Goal: Information Seeking & Learning: Compare options

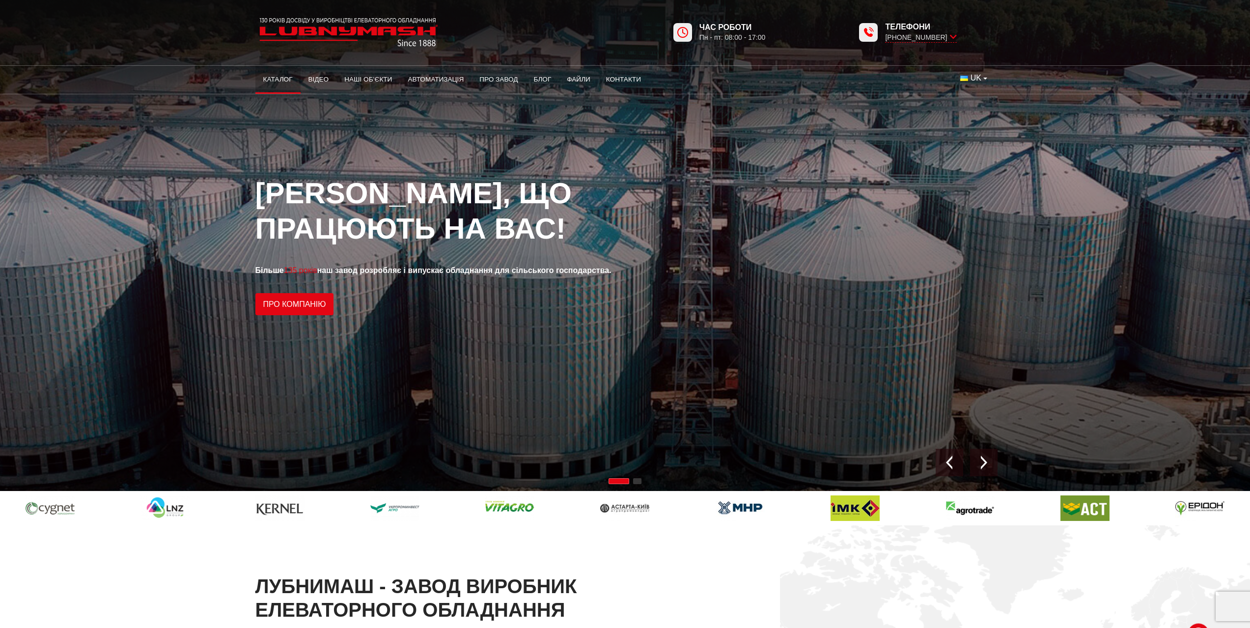
click at [283, 82] on link "Каталог" at bounding box center [277, 80] width 45 height 22
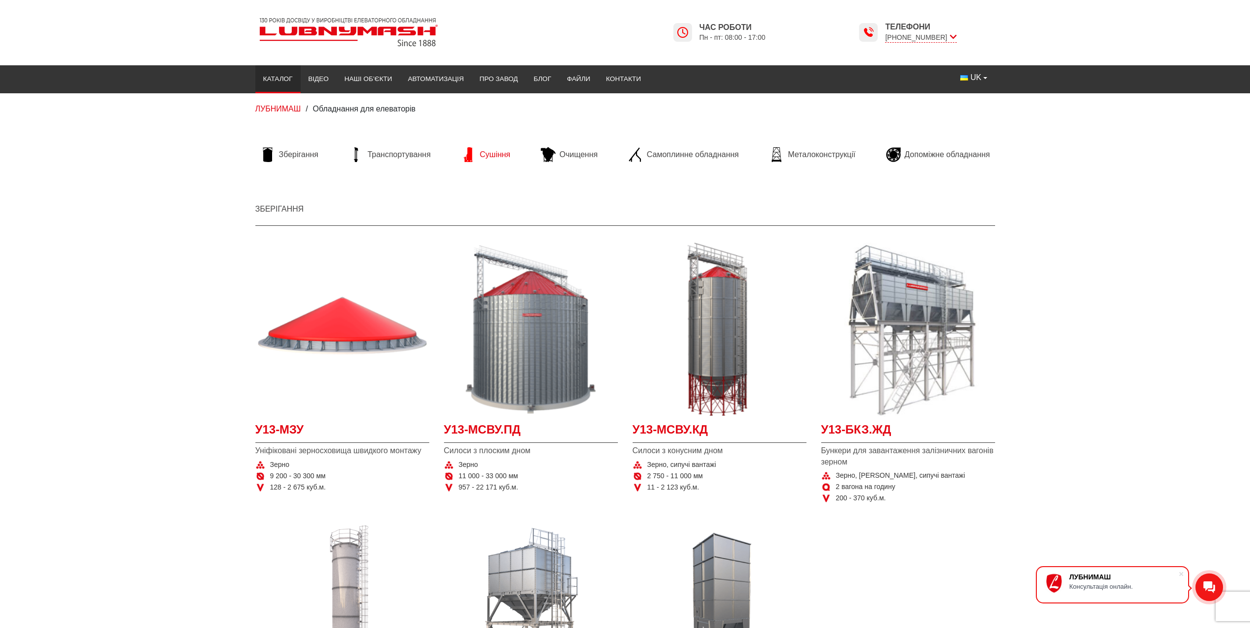
click at [500, 149] on span "Сушіння" at bounding box center [495, 154] width 30 height 11
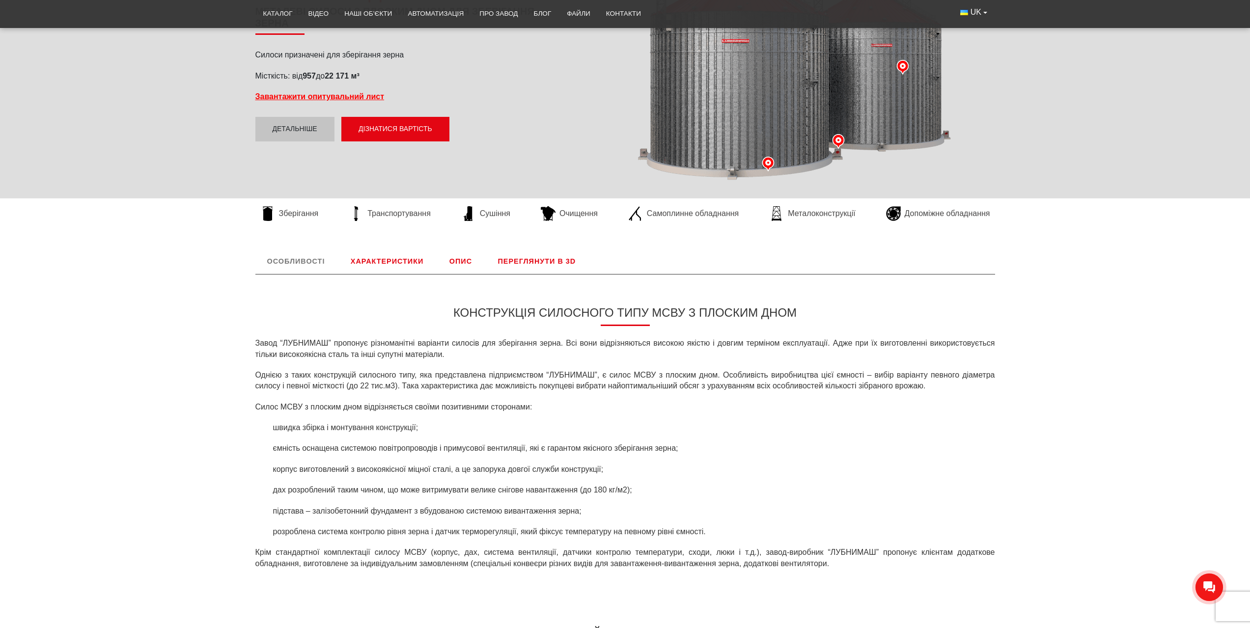
scroll to position [197, 0]
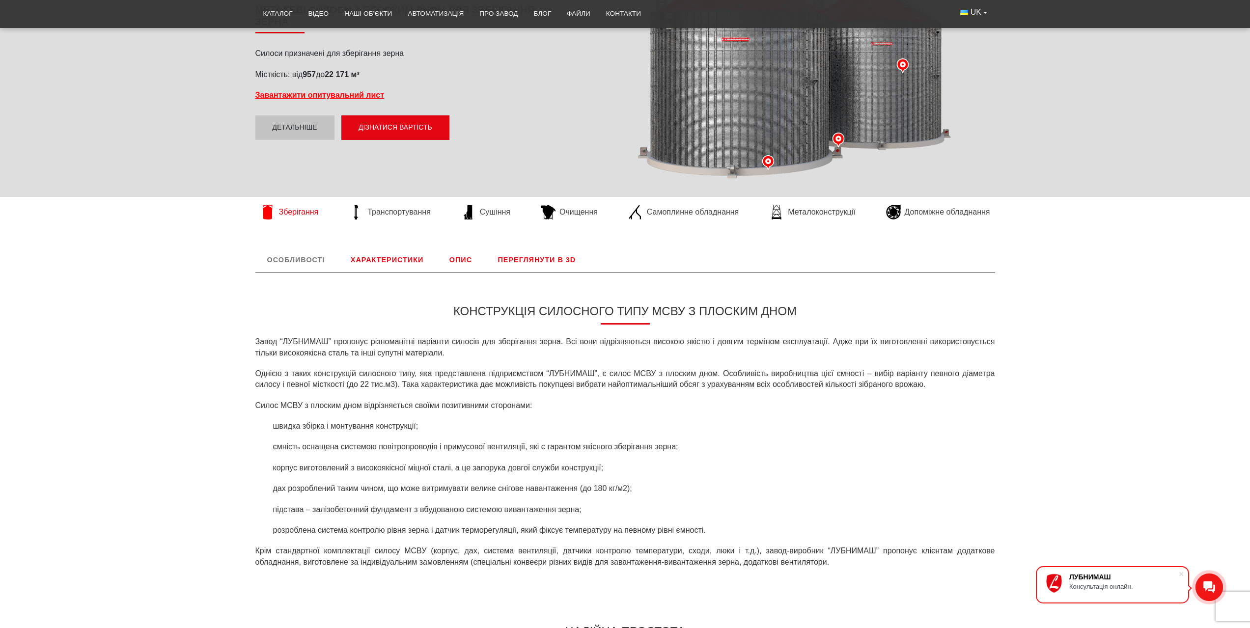
click at [299, 213] on span "Зберігання" at bounding box center [299, 212] width 40 height 11
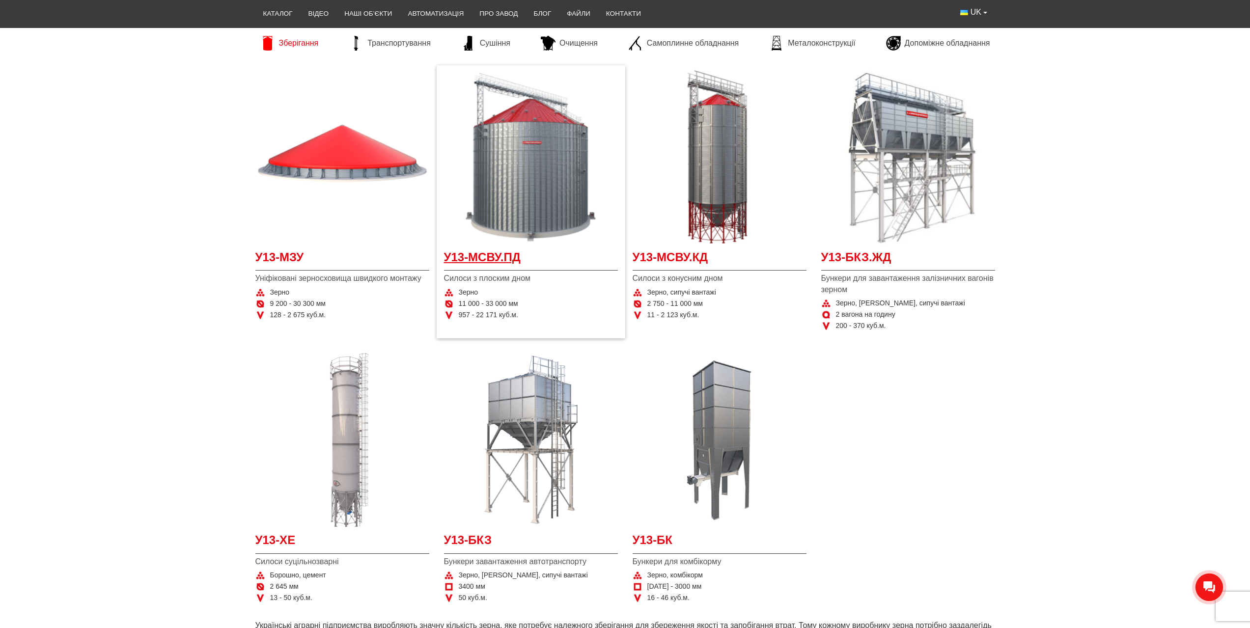
scroll to position [197, 0]
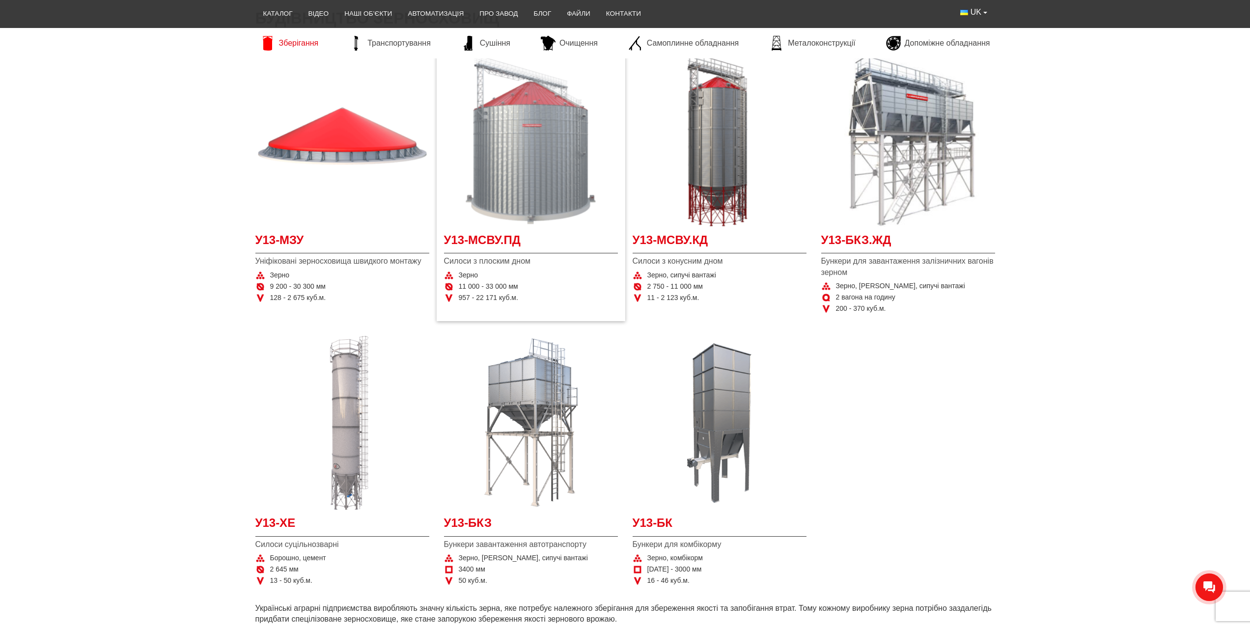
click at [508, 212] on img at bounding box center [531, 140] width 174 height 174
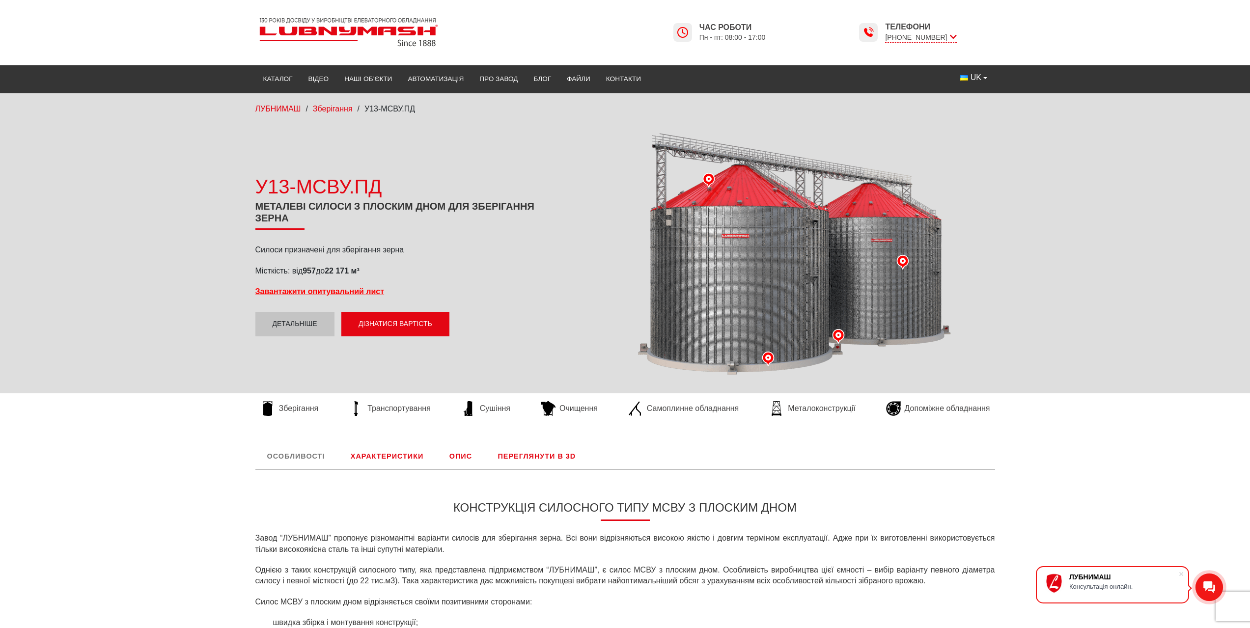
click at [403, 461] on link "Характеристики" at bounding box center [387, 457] width 96 height 26
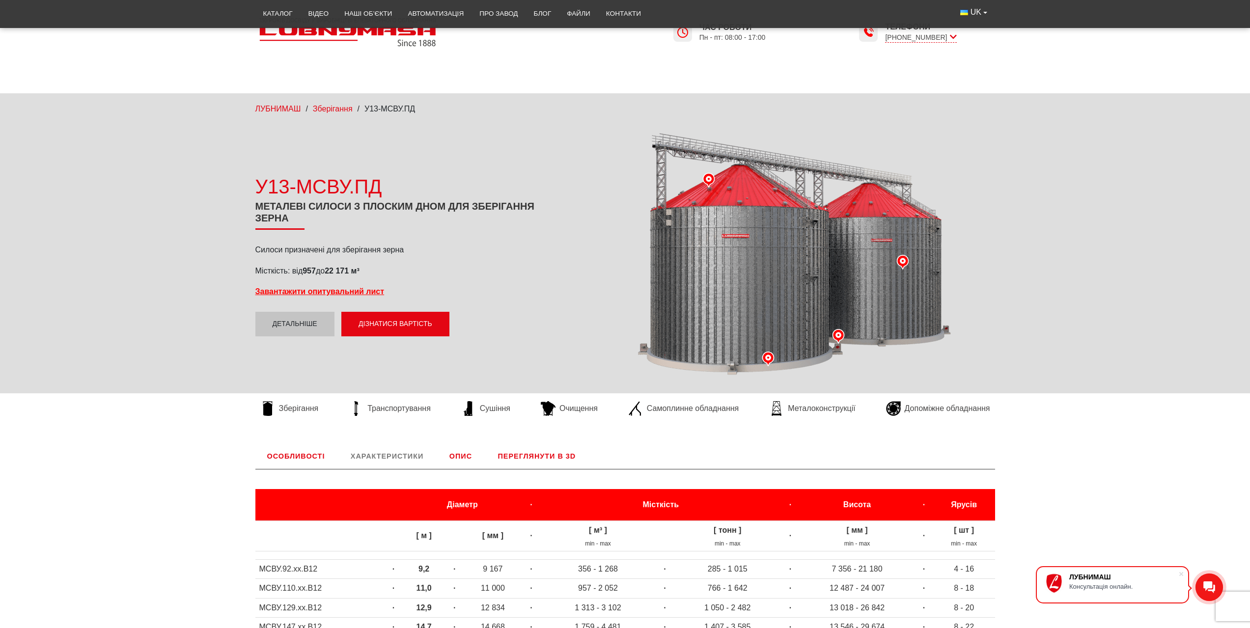
scroll to position [409, 0]
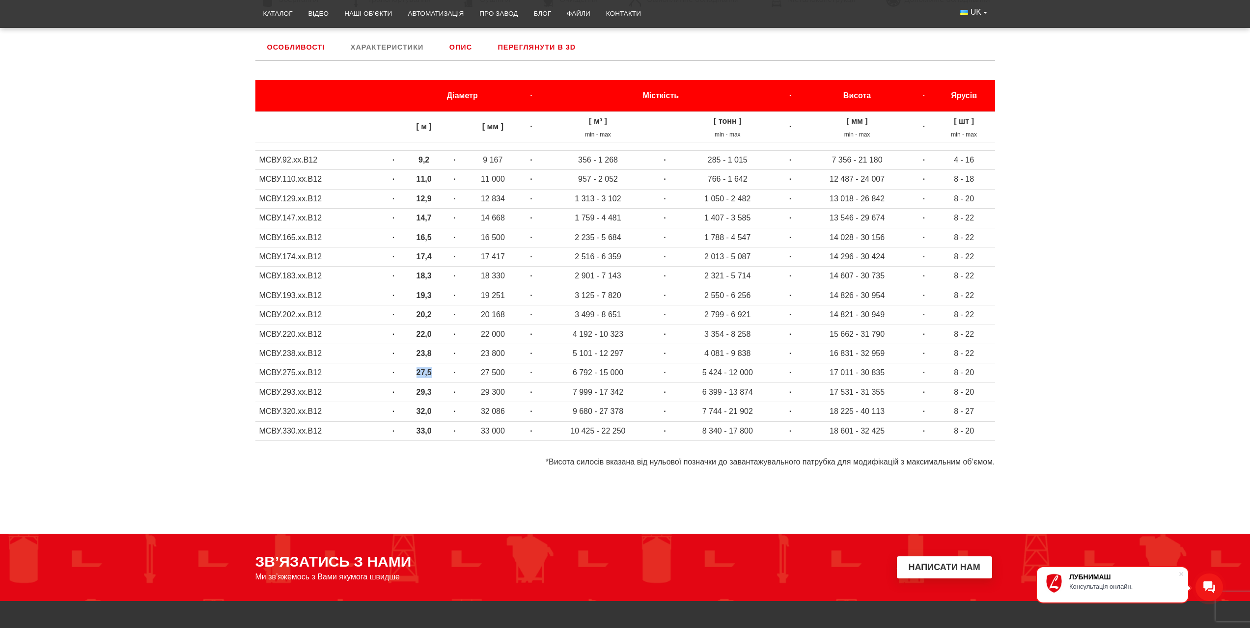
drag, startPoint x: 414, startPoint y: 371, endPoint x: 434, endPoint y: 372, distance: 20.2
click at [434, 372] on td "27,5" at bounding box center [424, 373] width 43 height 19
drag, startPoint x: 438, startPoint y: 294, endPoint x: 395, endPoint y: 293, distance: 42.8
click at [395, 293] on tr "МСВУ.193.хх.В12 · 19,3 · 19 251 · 3 125 - 7 820 · 2 550 - 6 256 · 14 826 - 30 9…" at bounding box center [625, 295] width 740 height 19
drag, startPoint x: 883, startPoint y: 292, endPoint x: 886, endPoint y: 300, distance: 7.8
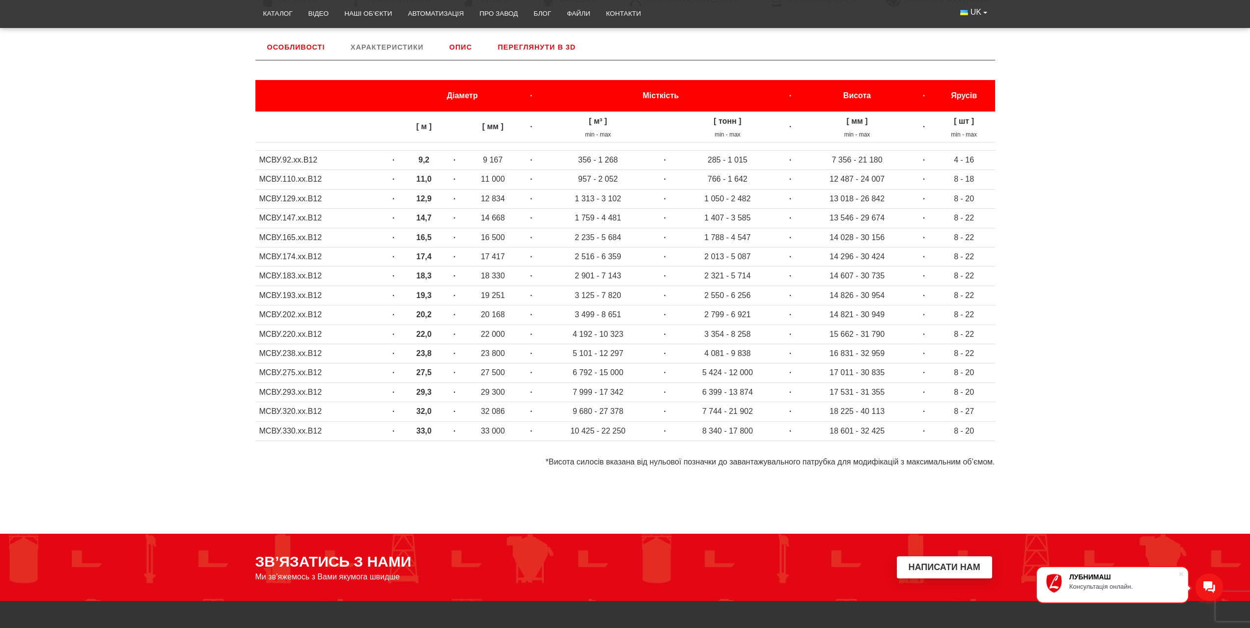
click at [884, 294] on td "14 826 - 30 954" at bounding box center [857, 295] width 115 height 19
click at [891, 299] on td "14 826 - 30 954" at bounding box center [857, 295] width 115 height 19
drag, startPoint x: 883, startPoint y: 297, endPoint x: 795, endPoint y: 296, distance: 88.4
click at [795, 296] on tr "МСВУ.193.хх.В12 · 19,3 · 19 251 · 3 125 - 7 820 · 2 550 - 6 256 · 14 826 - 30 9…" at bounding box center [625, 295] width 740 height 19
click at [868, 259] on td "14 296 - 30 424" at bounding box center [857, 257] width 115 height 19
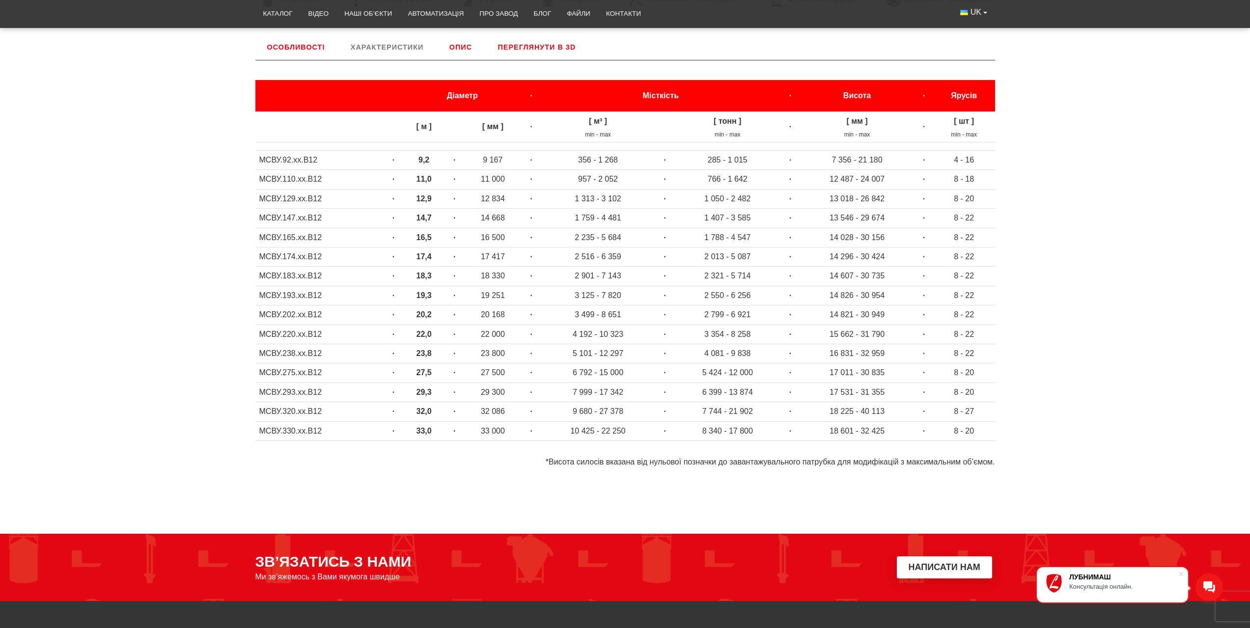
click at [842, 257] on td "14 296 - 30 424" at bounding box center [857, 257] width 115 height 19
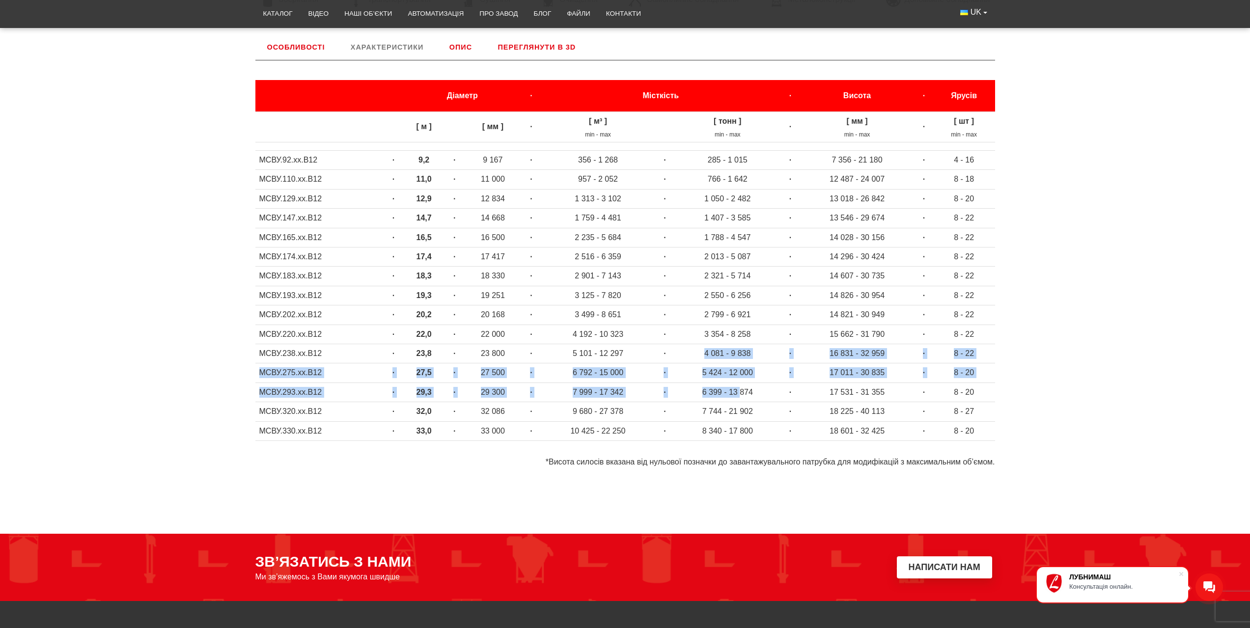
drag, startPoint x: 701, startPoint y: 354, endPoint x: 741, endPoint y: 389, distance: 53.3
click at [741, 389] on tbody "[ м ] [ мм ] · [ м³ ] min - max [ тонн ] min - max · [ мм ] min - max · [ шт ] …" at bounding box center [625, 280] width 740 height 337
click at [772, 368] on td "5 424 - 12 000" at bounding box center [727, 373] width 107 height 19
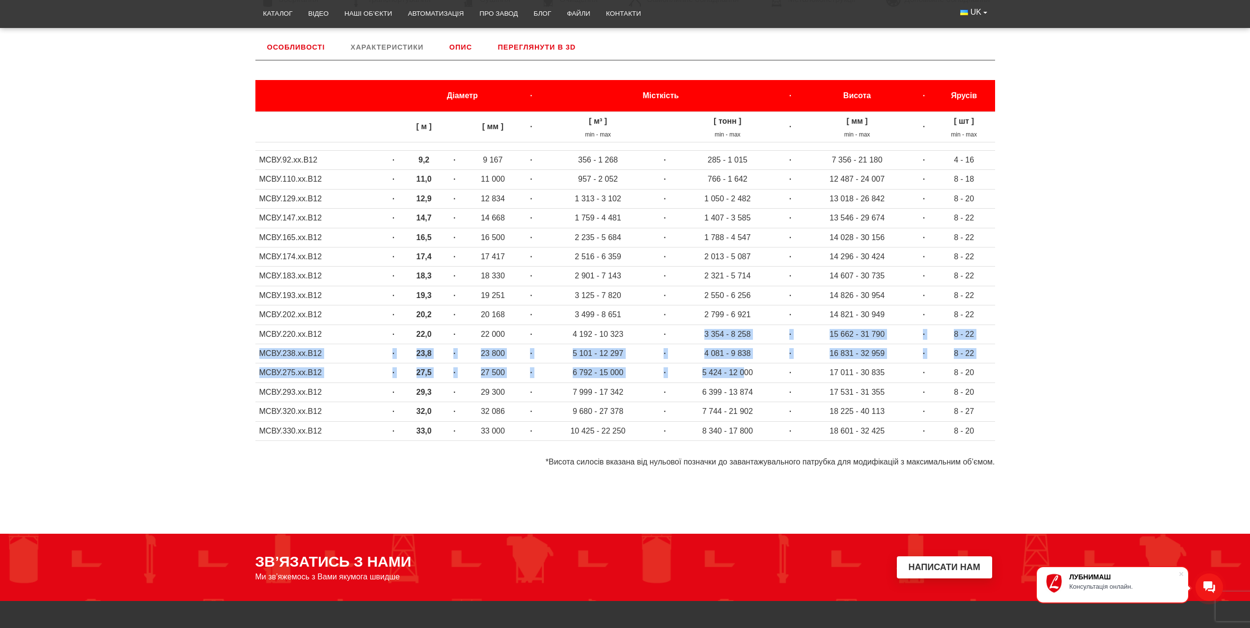
drag, startPoint x: 736, startPoint y: 378, endPoint x: 693, endPoint y: 343, distance: 54.8
click at [693, 343] on tbody "[ м ] [ мм ] · [ м³ ] min - max [ тонн ] min - max · [ мм ] min - max · [ шт ] …" at bounding box center [625, 280] width 740 height 337
click at [683, 351] on td "4 081 - 9 838" at bounding box center [727, 353] width 107 height 19
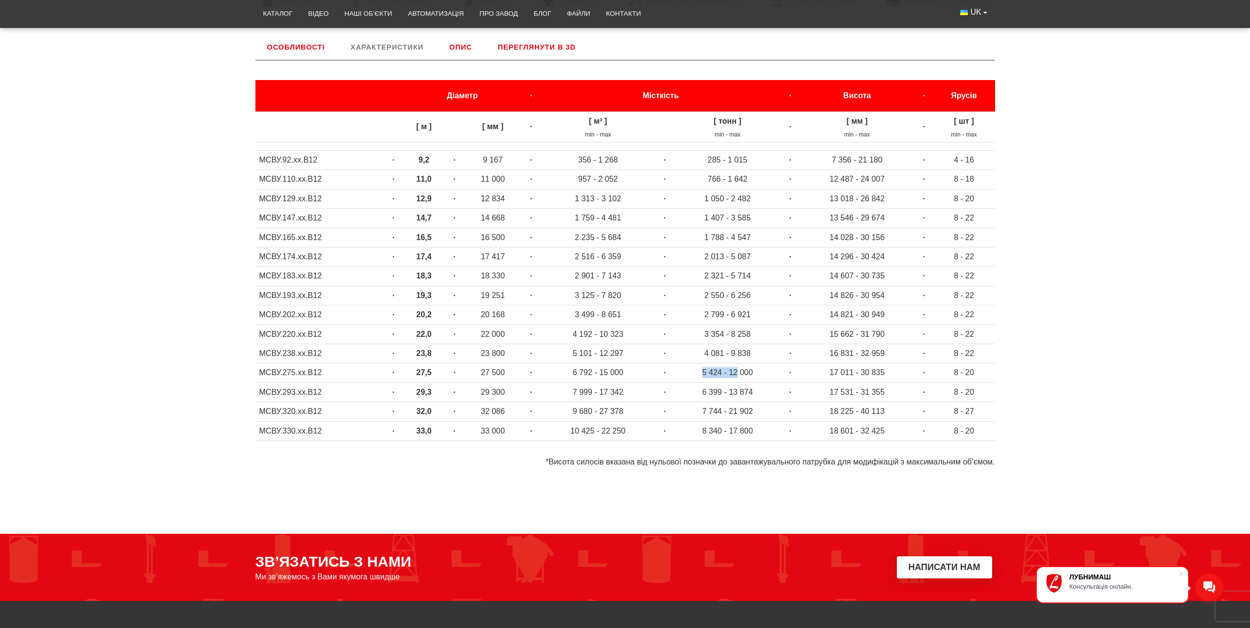
drag, startPoint x: 705, startPoint y: 373, endPoint x: 737, endPoint y: 369, distance: 33.2
click at [737, 369] on td "5 424 - 12 000" at bounding box center [727, 373] width 107 height 19
drag, startPoint x: 774, startPoint y: 370, endPoint x: 714, endPoint y: 378, distance: 60.5
click at [774, 370] on td "5 424 - 12 000" at bounding box center [727, 373] width 107 height 19
drag, startPoint x: 649, startPoint y: 371, endPoint x: 301, endPoint y: 366, distance: 348.4
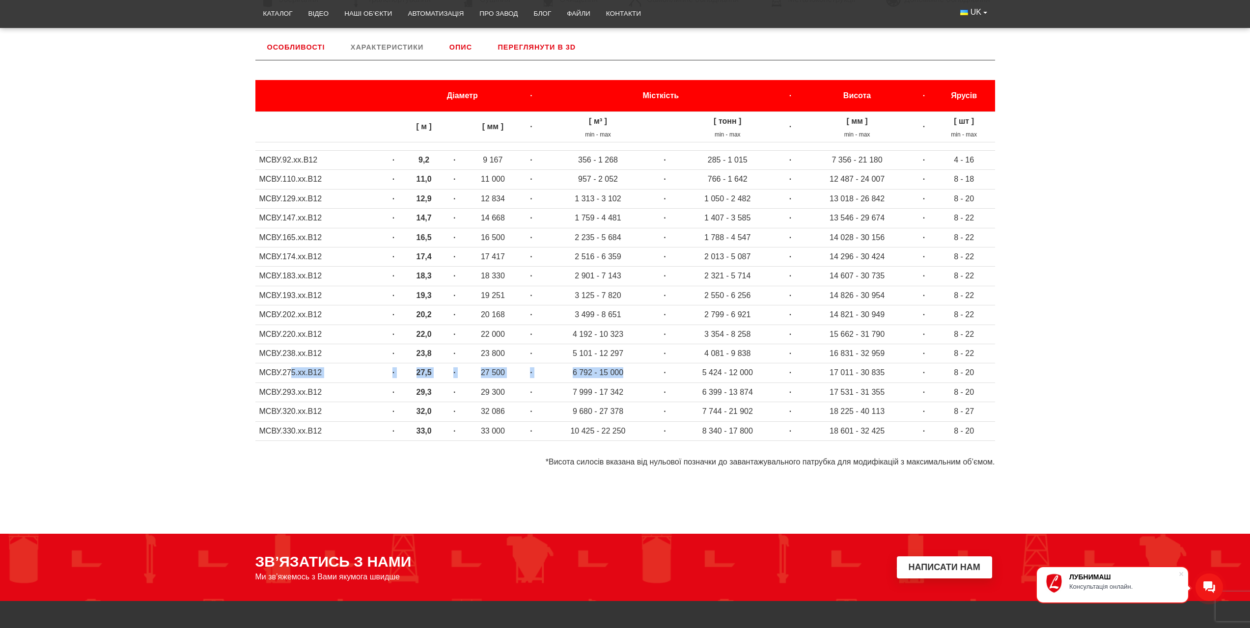
click at [292, 366] on tr "МСВУ.275.хх.В12 · 27,5 · 27 500 · 6 792 - 15 000 · 5 424 - 12 000 · 17 011 - 30…" at bounding box center [625, 373] width 740 height 19
click at [417, 412] on strong "32,0" at bounding box center [424, 411] width 15 height 8
click at [444, 496] on body "ЛУБНИМАШ Консультація онлайн. LUBNYMASH Каталог Відео Наші об’єкти Автоматизаці…" at bounding box center [625, 220] width 1250 height 1258
click at [735, 254] on td "2 013 - 5 087" at bounding box center [727, 257] width 107 height 19
drag, startPoint x: 414, startPoint y: 254, endPoint x: 442, endPoint y: 257, distance: 28.3
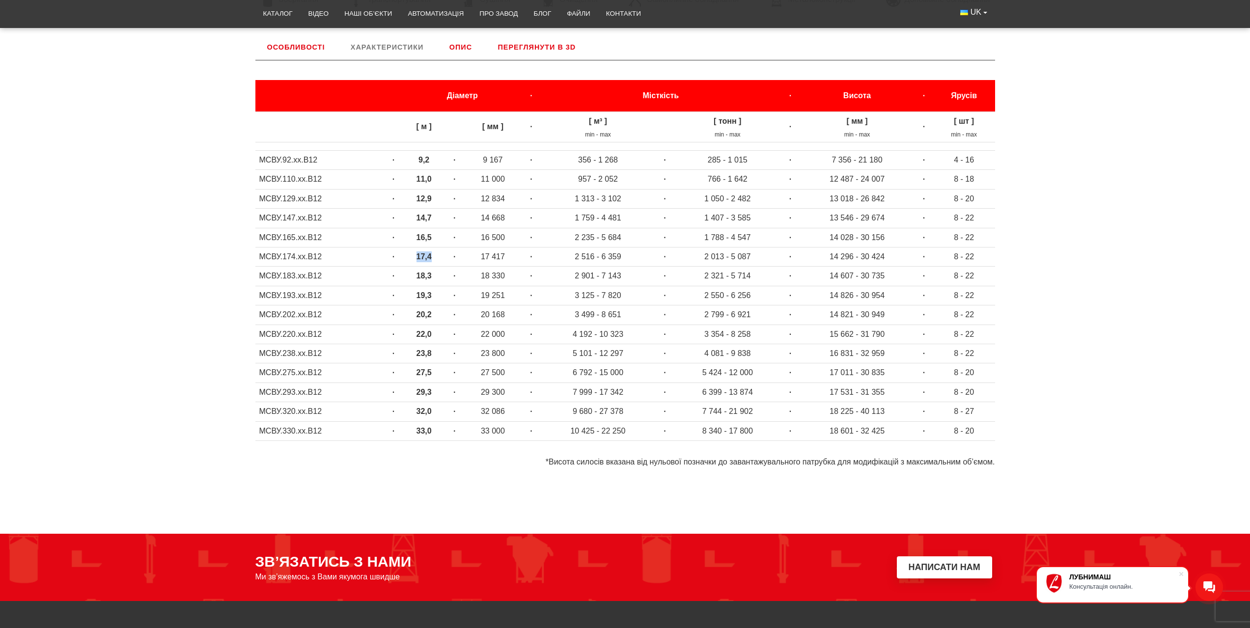
click at [442, 257] on td "17,4" at bounding box center [424, 257] width 43 height 19
drag, startPoint x: 894, startPoint y: 255, endPoint x: 858, endPoint y: 256, distance: 35.9
click at [858, 256] on td "14 296 - 30 424" at bounding box center [857, 257] width 115 height 19
drag, startPoint x: 734, startPoint y: 258, endPoint x: 762, endPoint y: 255, distance: 28.1
click at [762, 255] on td "2 013 - 5 087" at bounding box center [727, 257] width 107 height 19
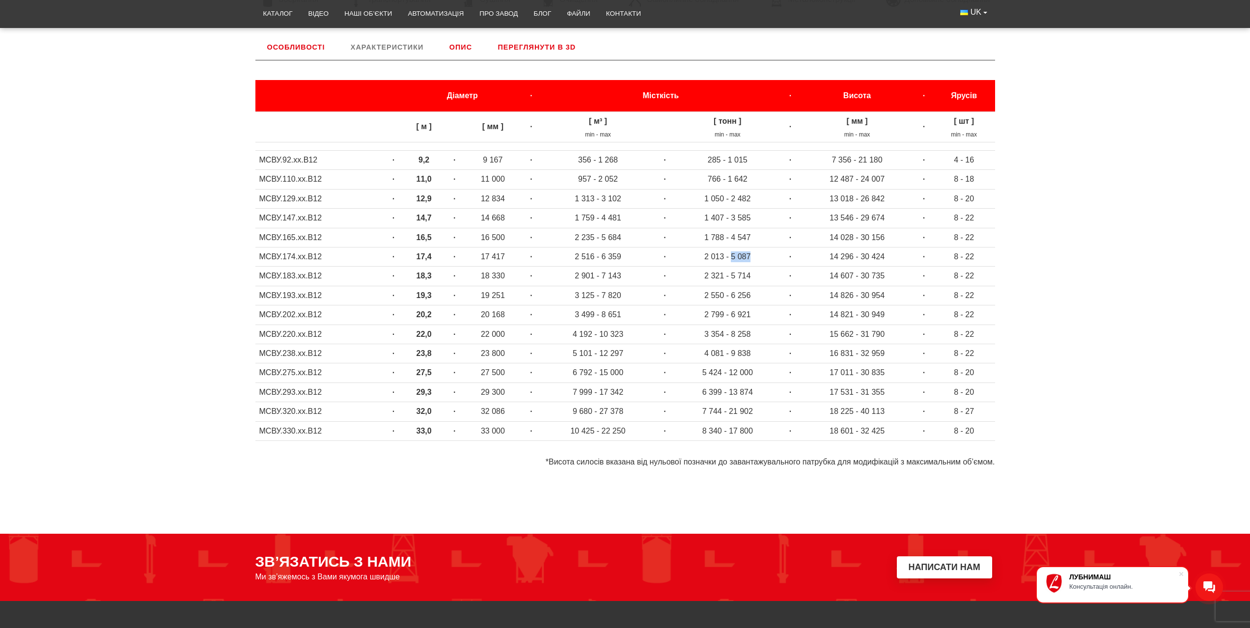
click at [777, 254] on td "2 013 - 5 087" at bounding box center [727, 257] width 107 height 19
click at [436, 246] on td "16,5" at bounding box center [424, 237] width 43 height 19
click at [718, 258] on td "2 013 - 5 087" at bounding box center [727, 257] width 107 height 19
drag, startPoint x: 753, startPoint y: 255, endPoint x: 400, endPoint y: 246, distance: 352.9
click at [401, 241] on tbody "[ м ] [ мм ] · [ м³ ] min - max [ тонн ] min - max · [ мм ] min - max · [ шт ] …" at bounding box center [625, 280] width 740 height 337
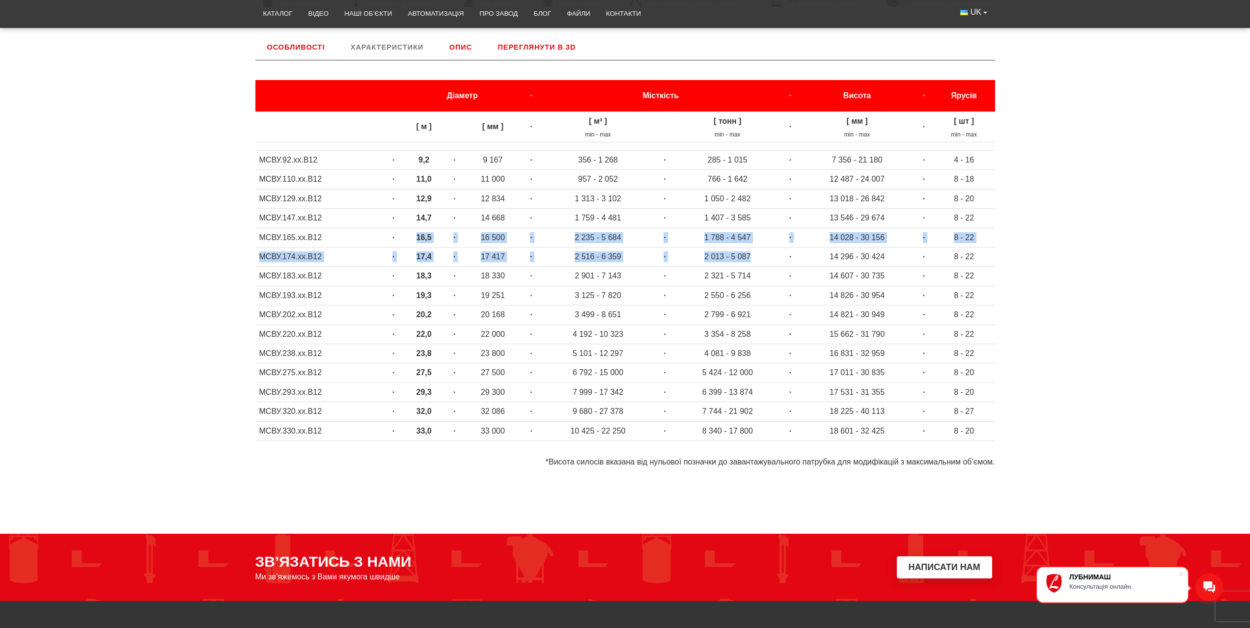
click at [427, 262] on td "17,4" at bounding box center [424, 257] width 43 height 19
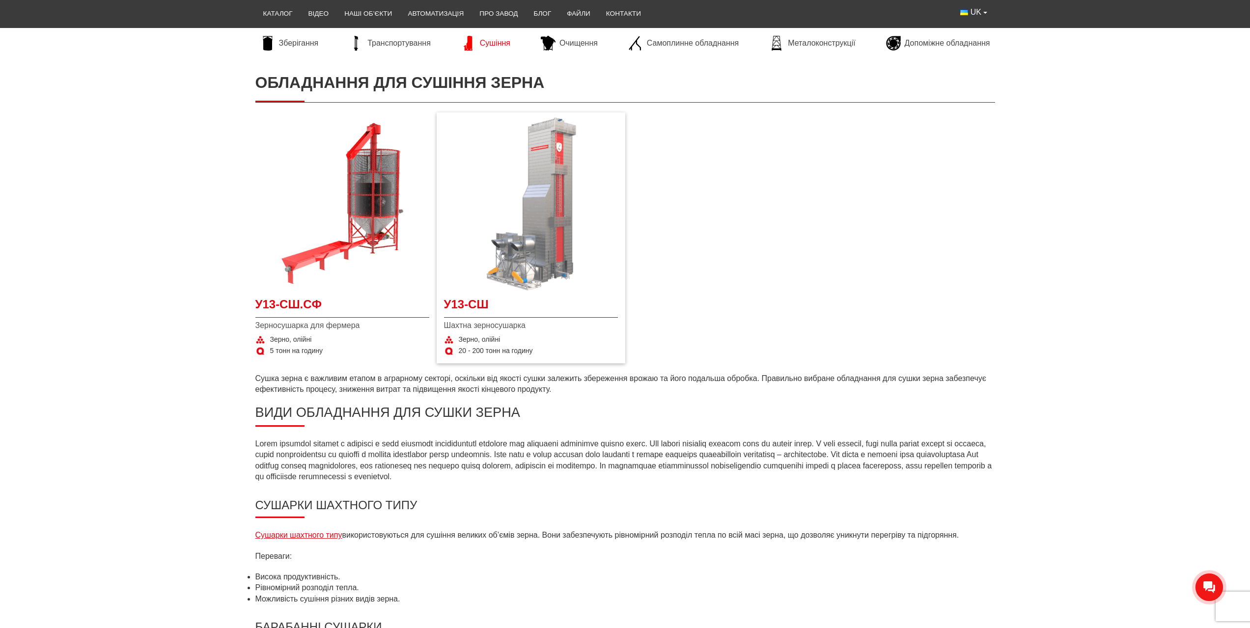
scroll to position [147, 0]
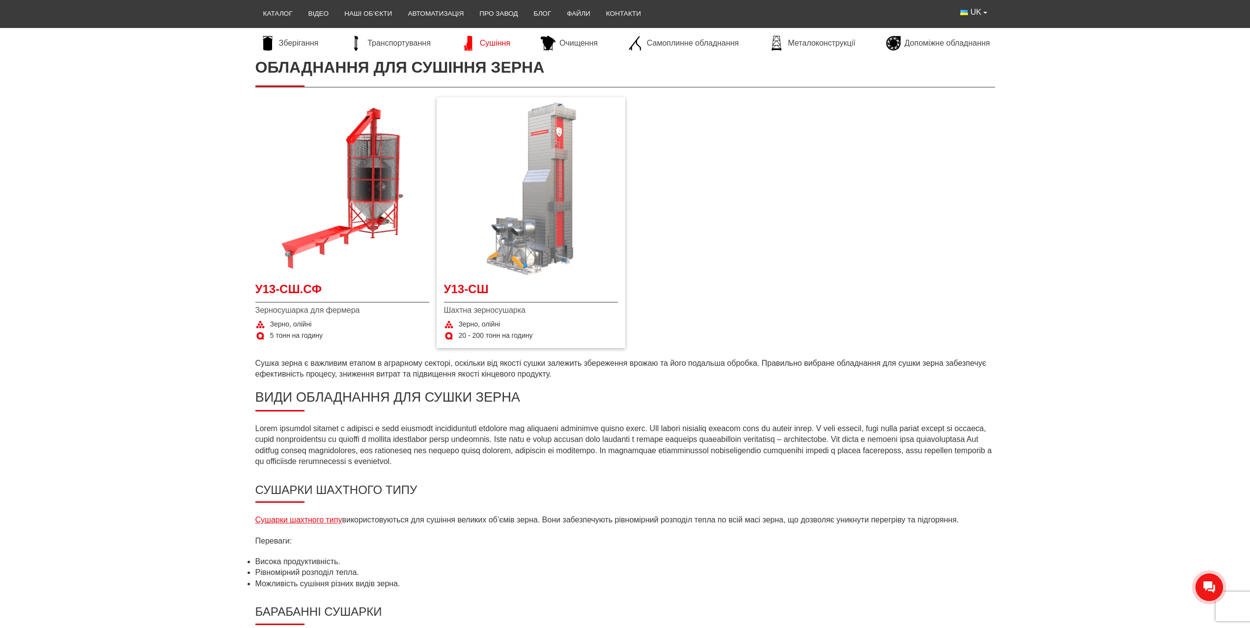
click at [565, 229] on img at bounding box center [531, 189] width 174 height 174
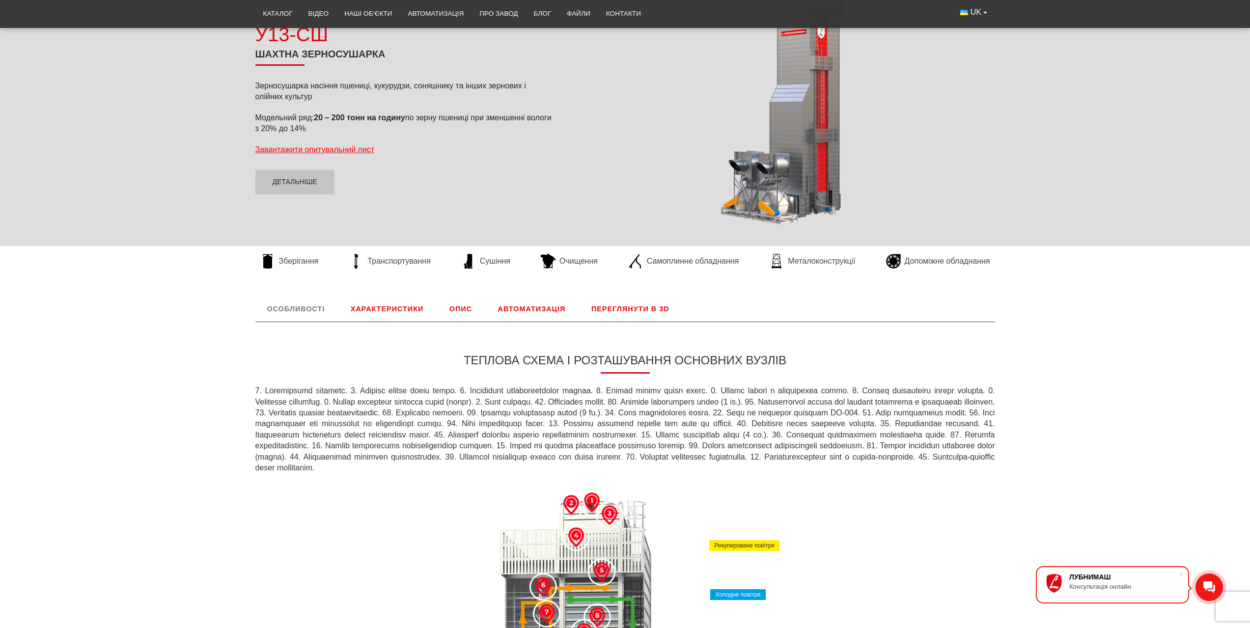
click at [416, 308] on link "Характеристики" at bounding box center [387, 309] width 96 height 26
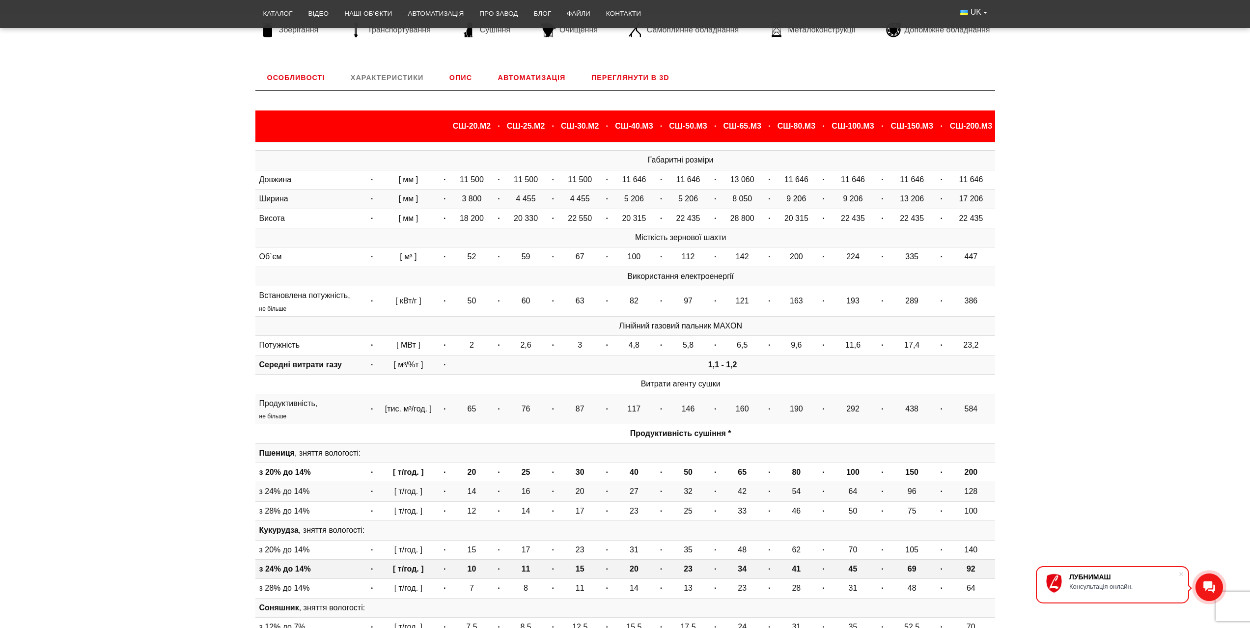
scroll to position [311, 0]
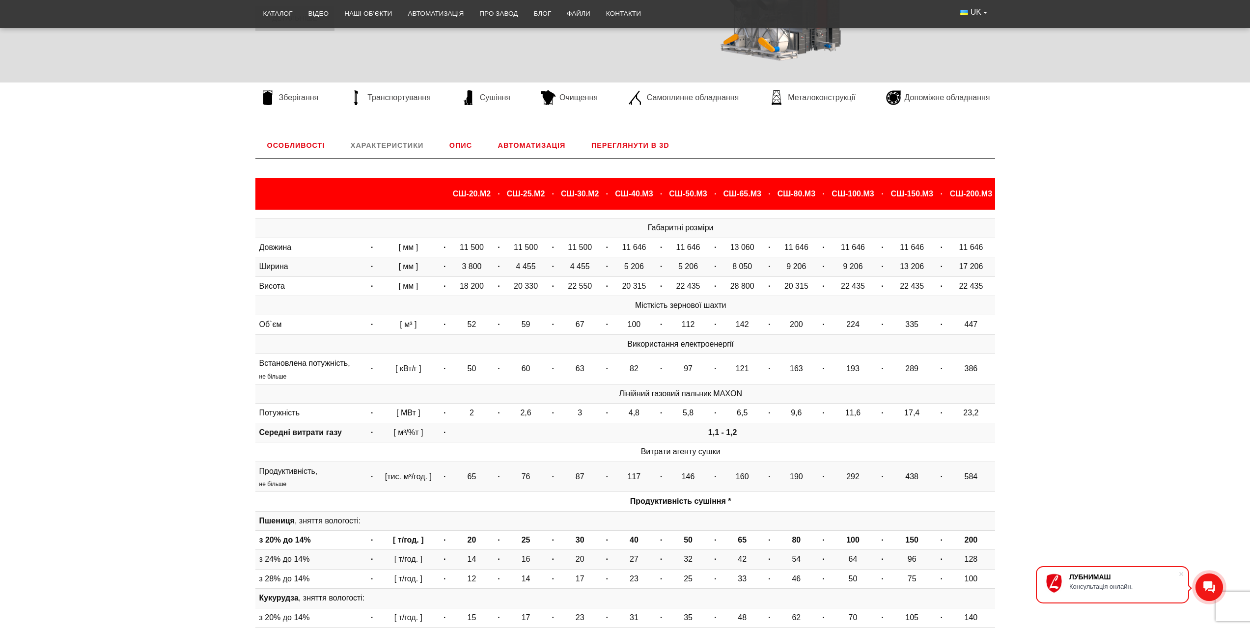
click at [657, 149] on link "Переглянути в 3D" at bounding box center [631, 146] width 102 height 26
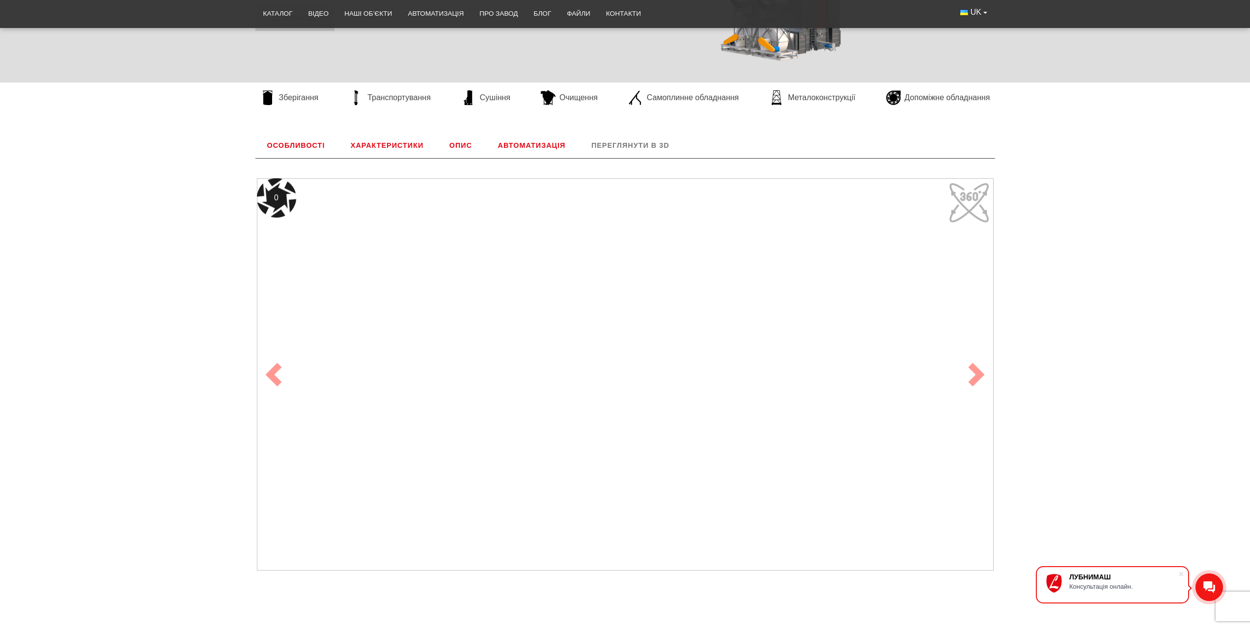
scroll to position [409, 0]
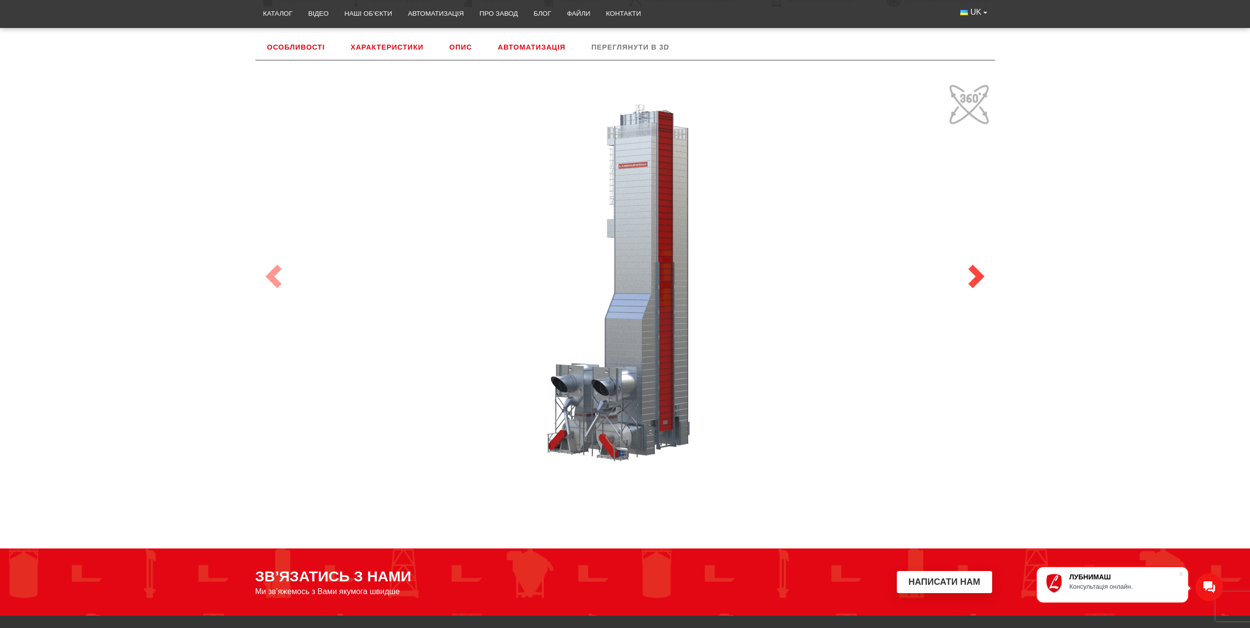
click at [972, 253] on link "Next" at bounding box center [976, 276] width 37 height 432
click at [976, 283] on span at bounding box center [977, 277] width 24 height 24
click at [966, 92] on link "Next" at bounding box center [976, 276] width 37 height 432
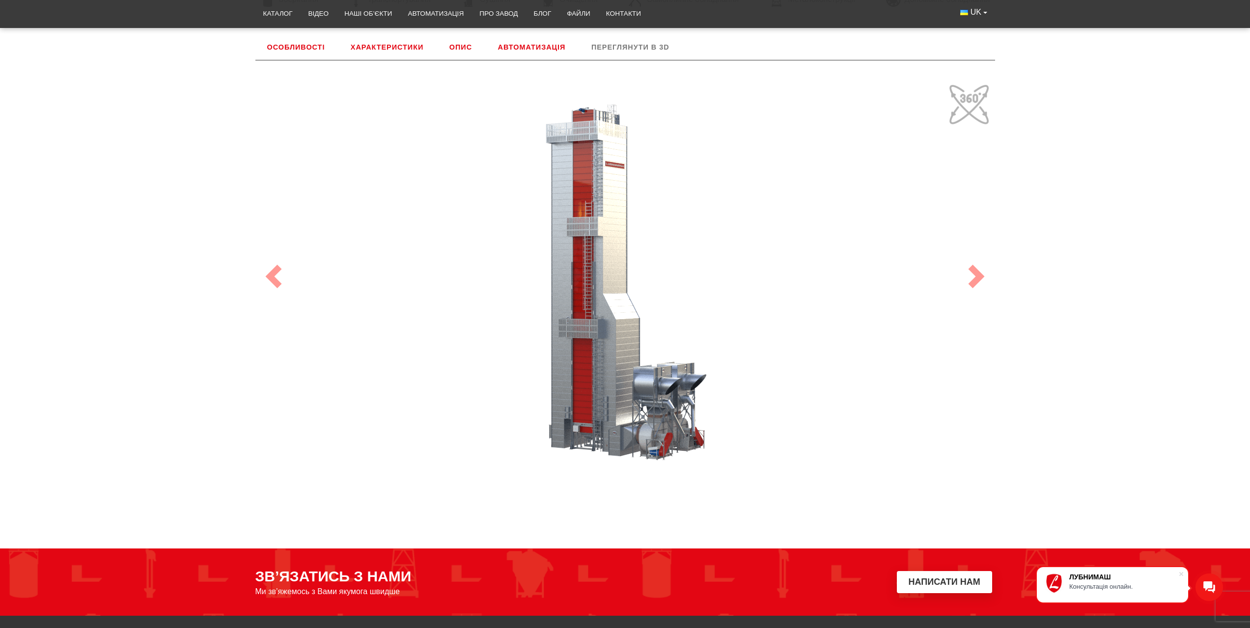
drag, startPoint x: 710, startPoint y: 248, endPoint x: 513, endPoint y: 292, distance: 201.8
click at [513, 292] on div "100" at bounding box center [625, 276] width 737 height 393
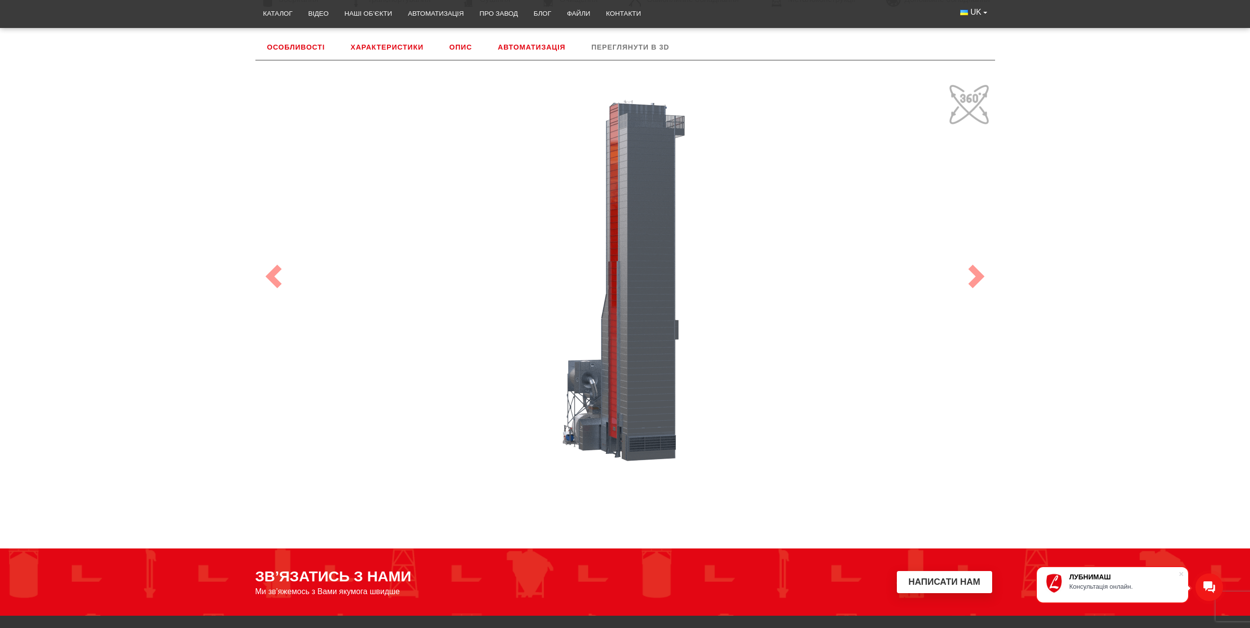
drag, startPoint x: 660, startPoint y: 399, endPoint x: 562, endPoint y: 378, distance: 100.5
click at [553, 383] on div "100" at bounding box center [625, 276] width 737 height 393
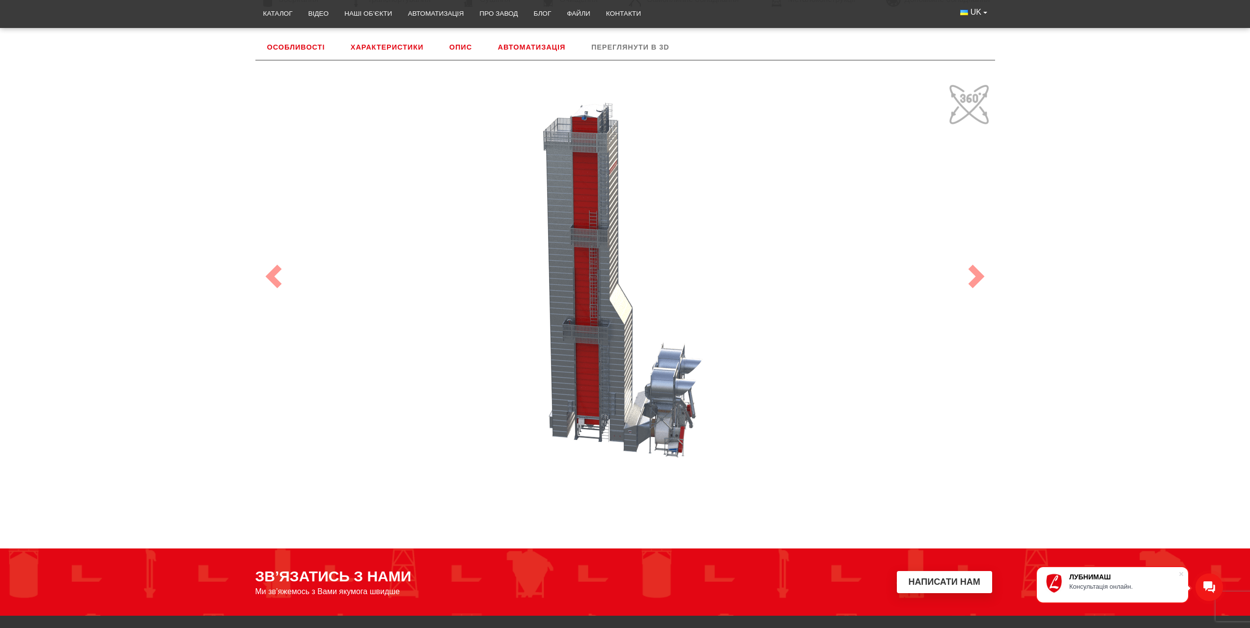
drag, startPoint x: 715, startPoint y: 396, endPoint x: 606, endPoint y: 411, distance: 110.6
click at [606, 411] on div "100" at bounding box center [625, 276] width 737 height 393
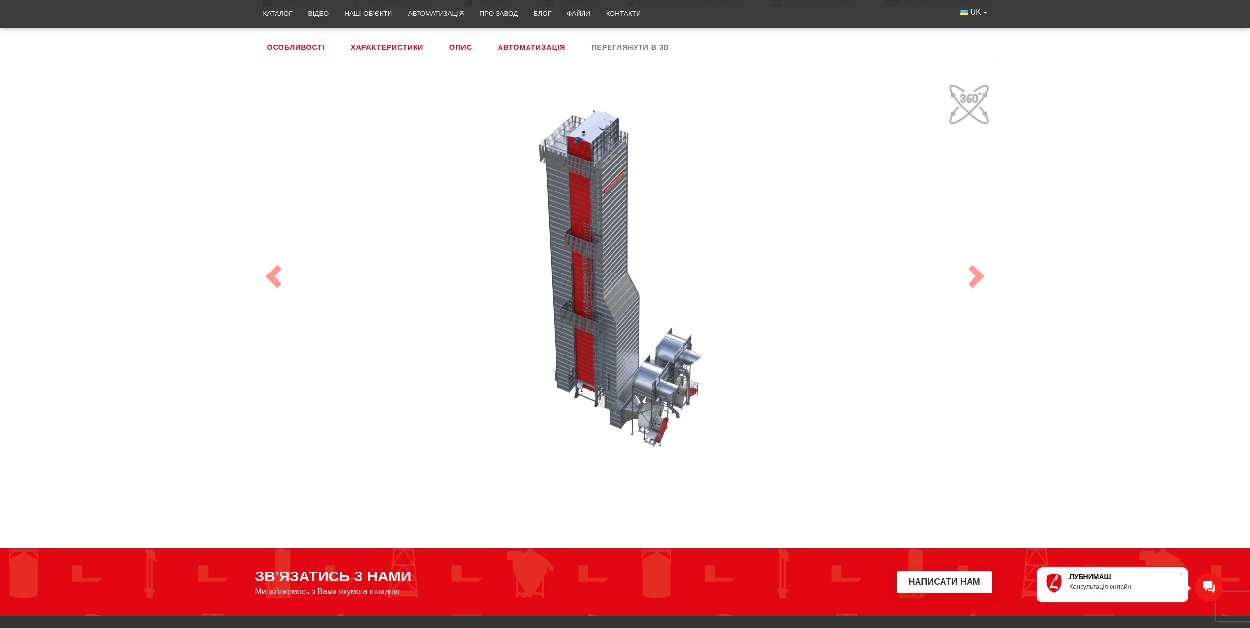
click at [538, 35] on link "Автоматизація" at bounding box center [531, 47] width 91 height 26
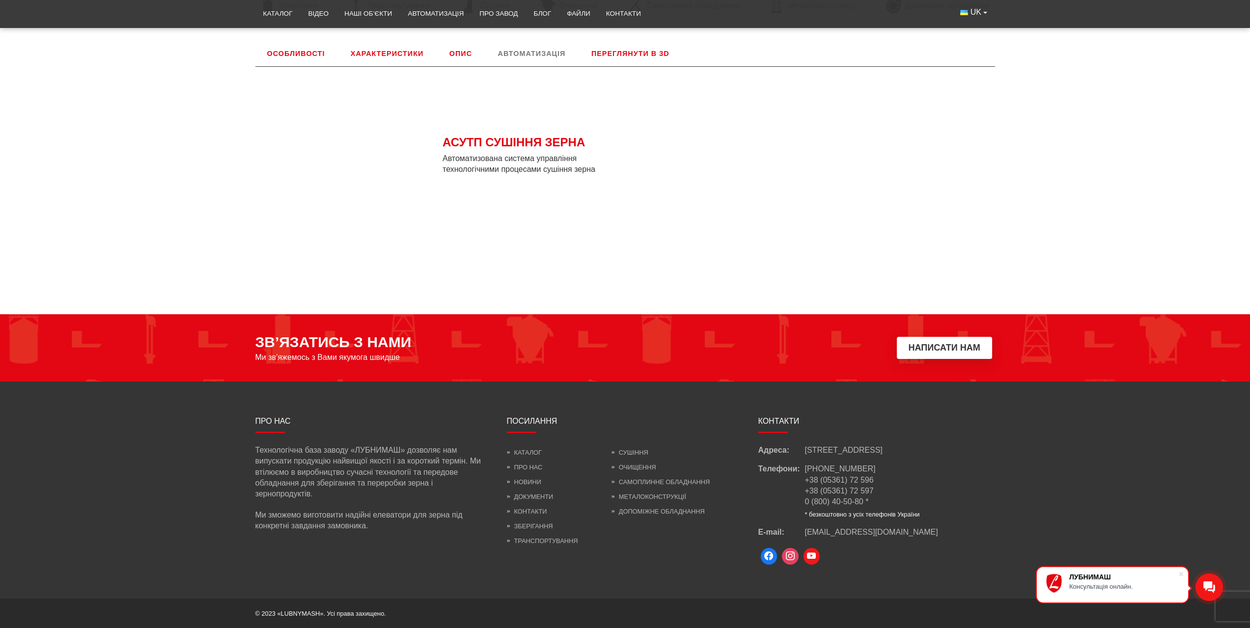
scroll to position [403, 0]
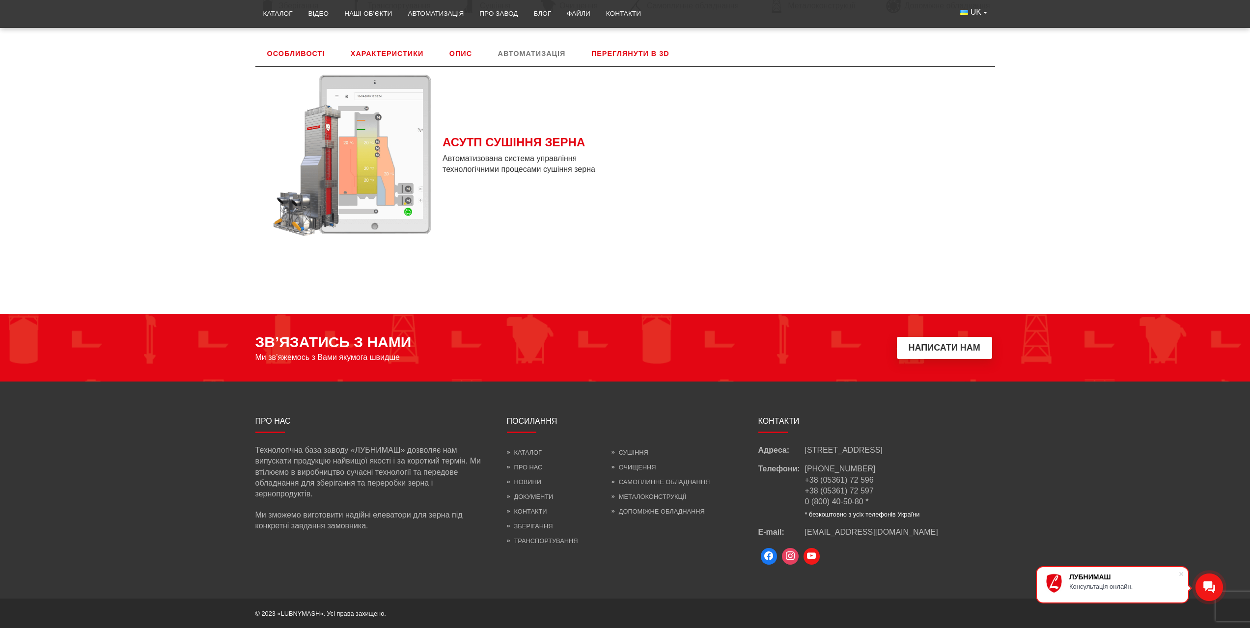
click at [465, 56] on link "Опис" at bounding box center [461, 54] width 46 height 26
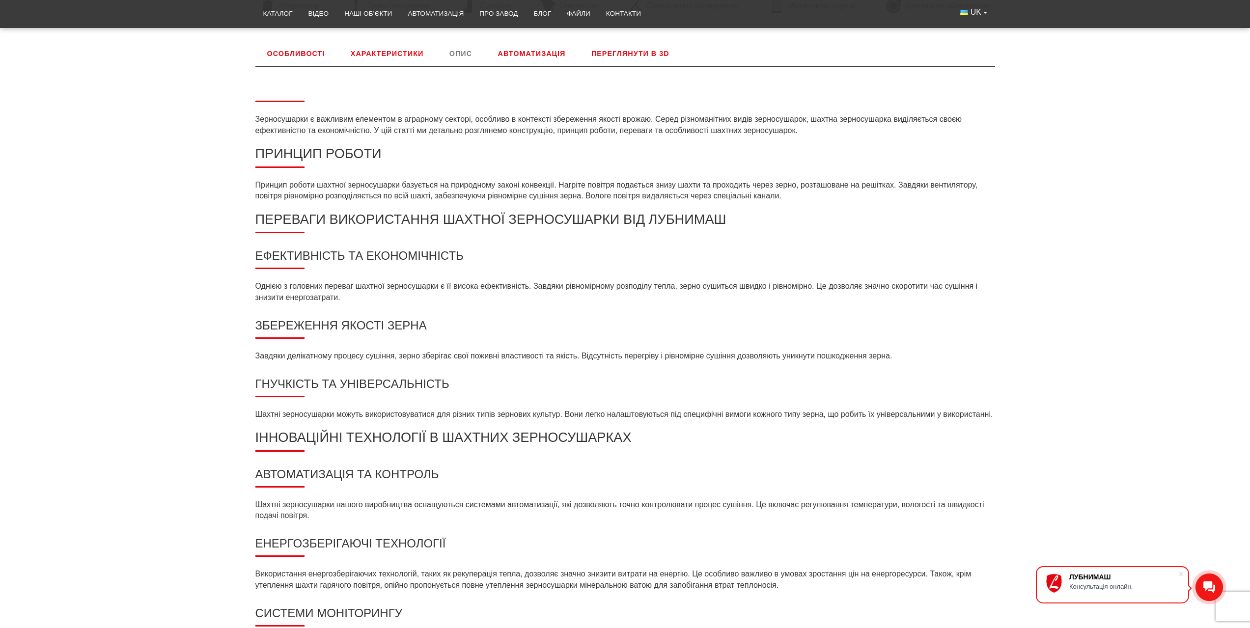
scroll to position [409, 0]
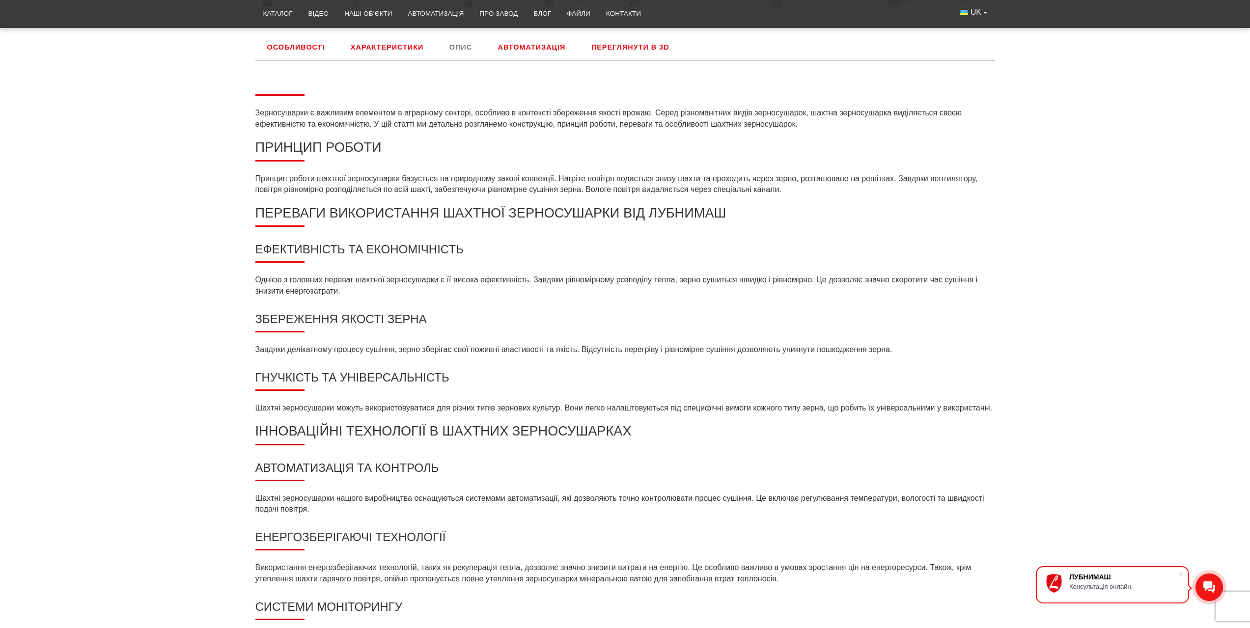
click at [415, 55] on link "Характеристики" at bounding box center [387, 47] width 96 height 26
